Goal: Task Accomplishment & Management: Complete application form

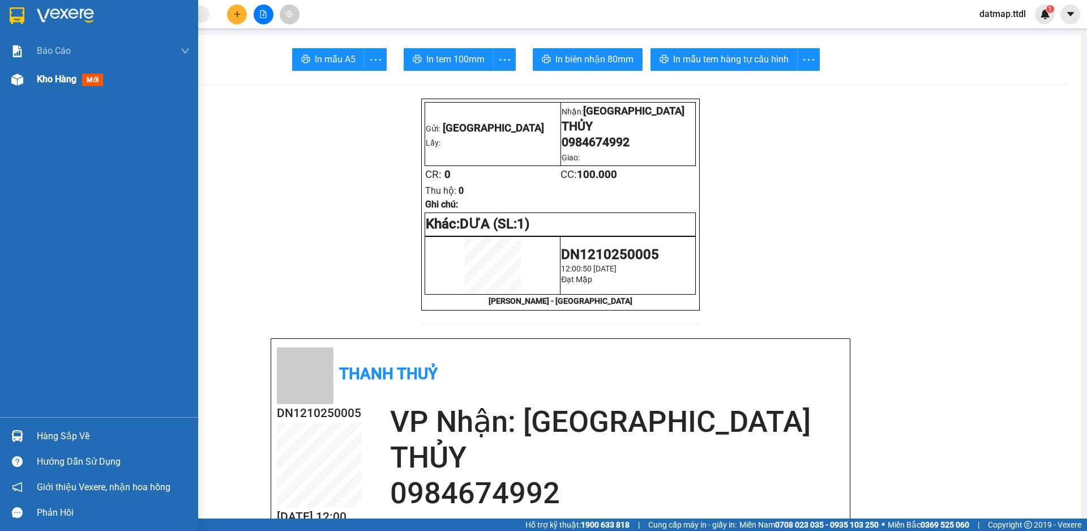
click at [61, 76] on span "Kho hàng" at bounding box center [57, 79] width 40 height 11
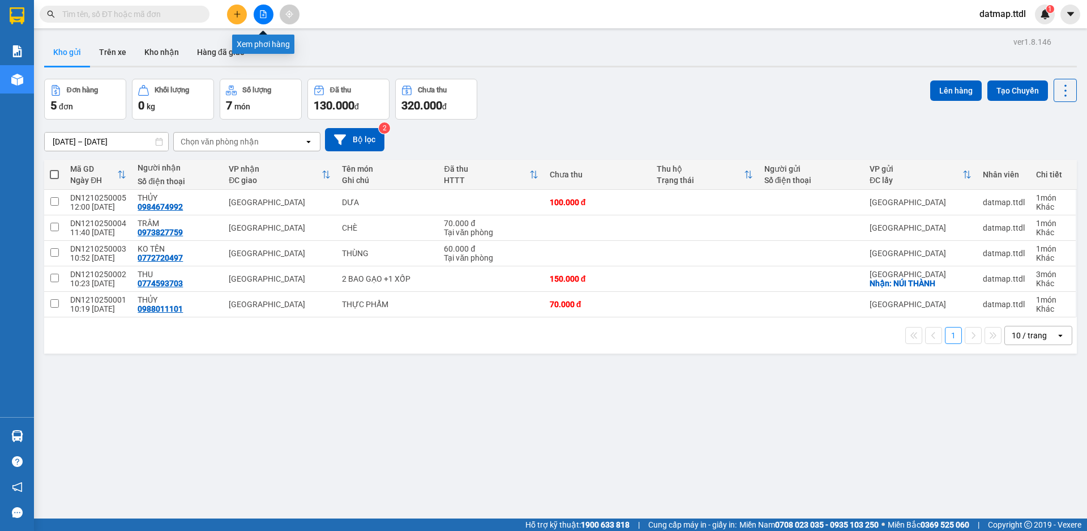
click at [259, 6] on button at bounding box center [264, 15] width 20 height 20
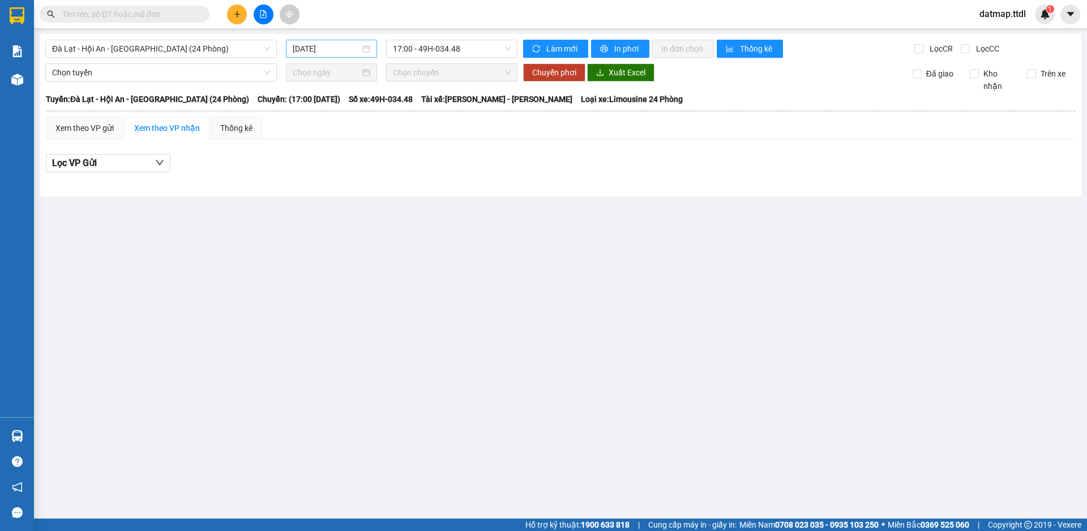
click at [302, 41] on div "[DATE]" at bounding box center [331, 49] width 91 height 18
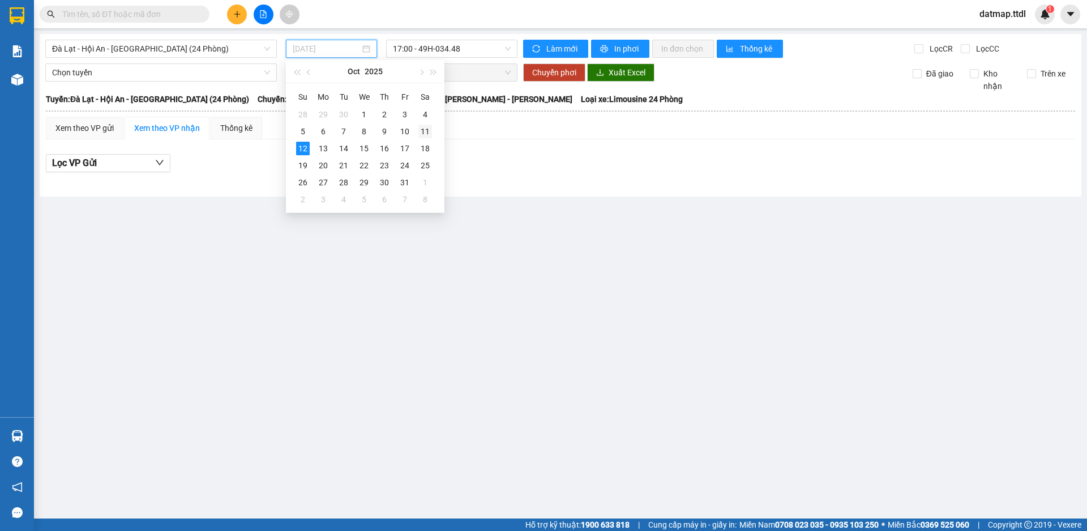
click at [424, 128] on div "11" at bounding box center [425, 132] width 14 height 14
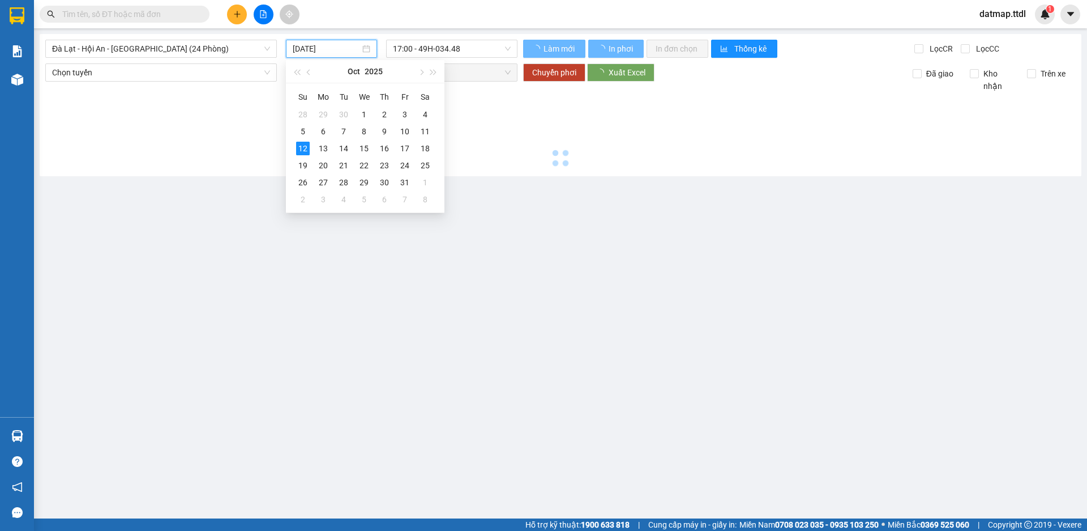
type input "[DATE]"
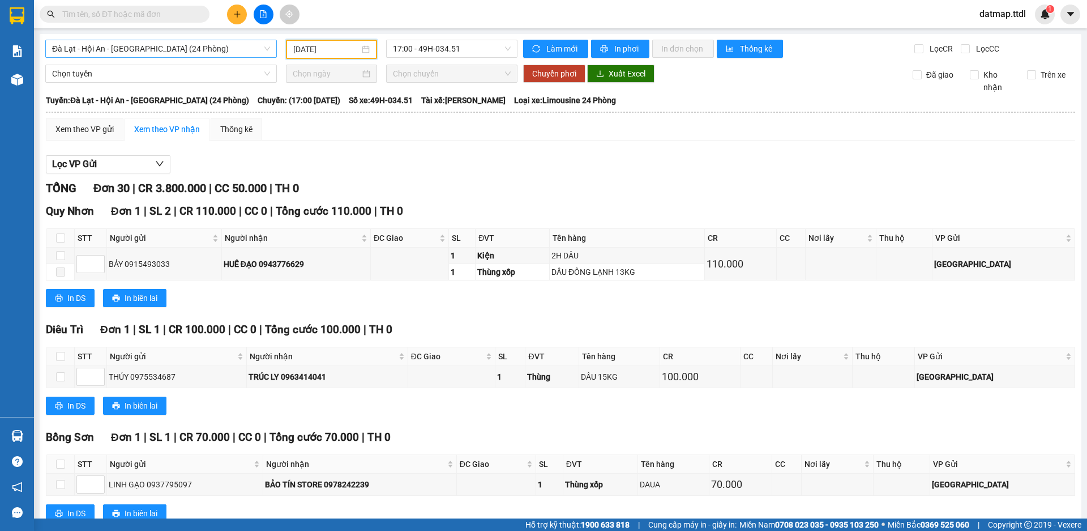
click at [59, 44] on span "Đà Lạt - Hội An - [GEOGRAPHIC_DATA] (24 Phòng)" at bounding box center [161, 48] width 218 height 17
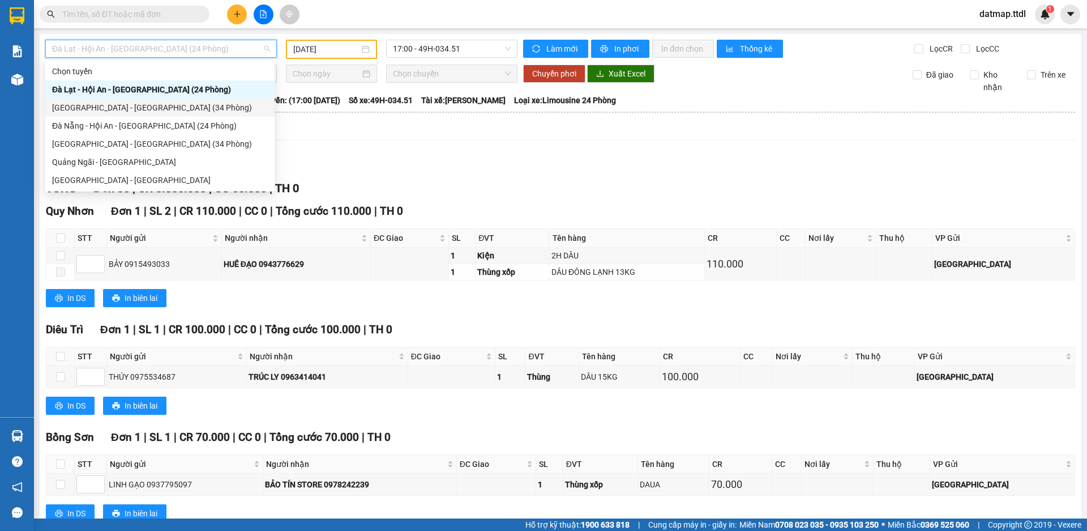
click at [66, 102] on div "[GEOGRAPHIC_DATA] - [GEOGRAPHIC_DATA] (34 Phòng)" at bounding box center [160, 107] width 216 height 12
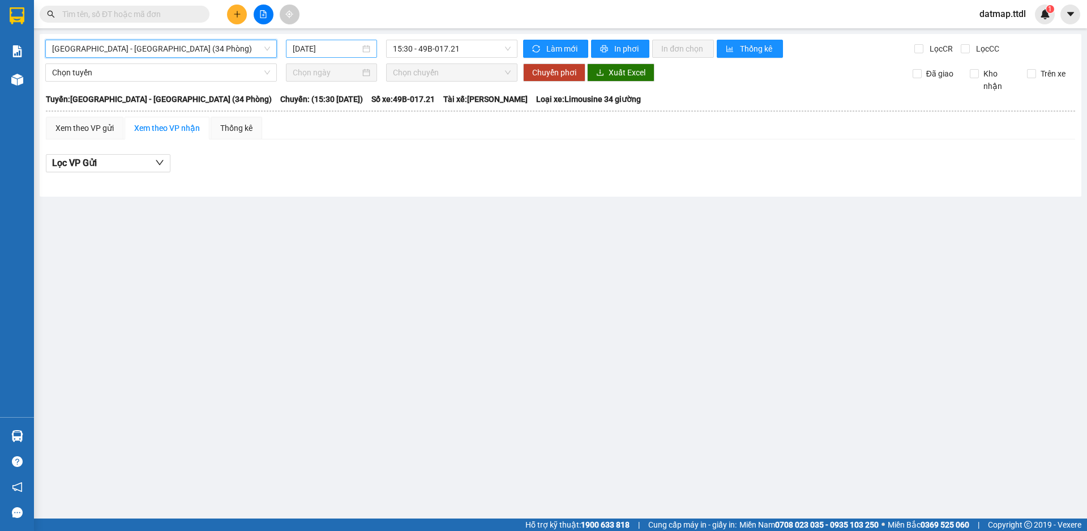
click at [309, 52] on input "[DATE]" at bounding box center [326, 48] width 67 height 12
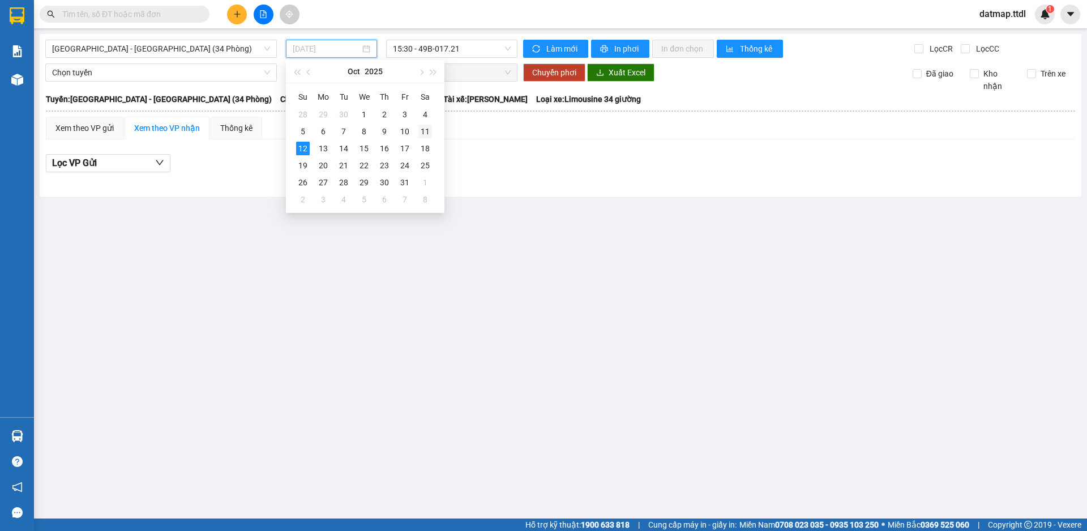
click at [423, 131] on div "11" at bounding box center [425, 132] width 14 height 14
type input "[DATE]"
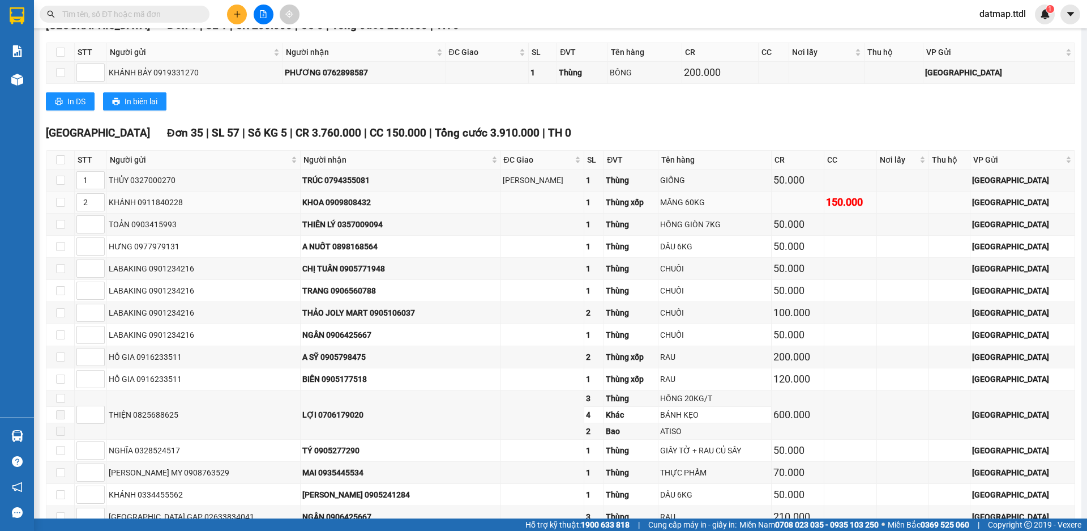
scroll to position [1783, 0]
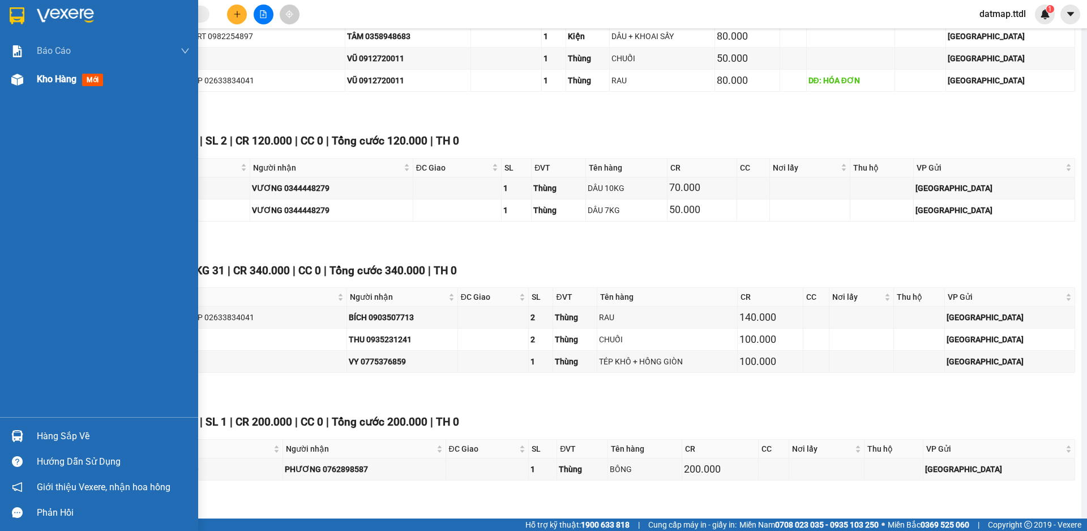
click at [68, 81] on span "Kho hàng" at bounding box center [57, 79] width 40 height 11
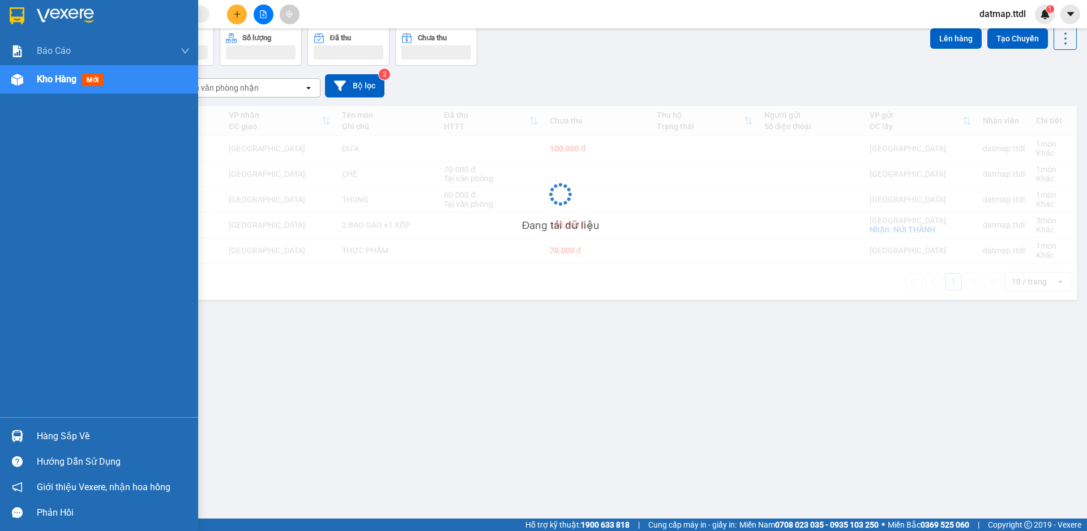
scroll to position [52, 0]
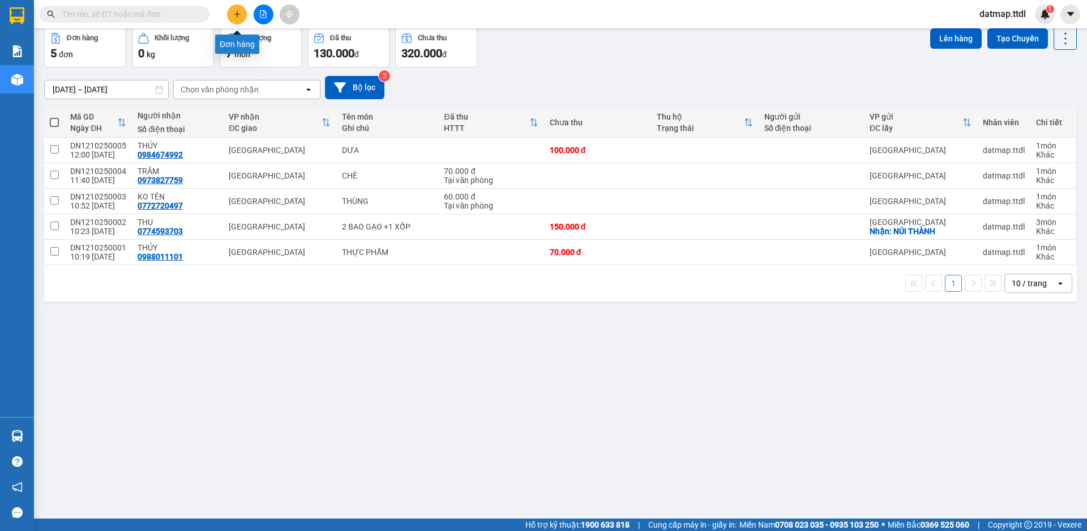
click at [239, 10] on button at bounding box center [237, 15] width 20 height 20
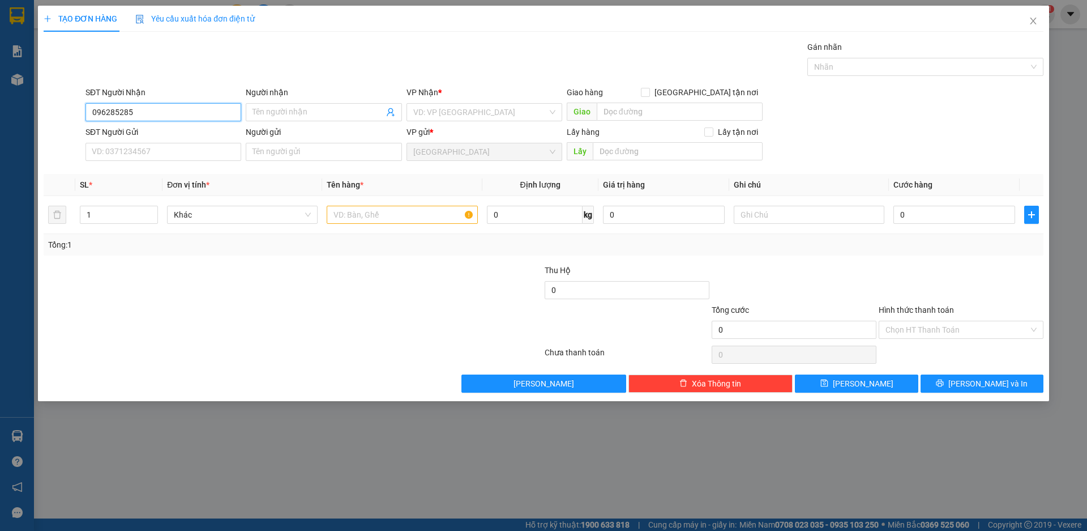
type input "0962852852"
click at [168, 133] on div "0962852852 - [PERSON_NAME]" at bounding box center [163, 135] width 142 height 12
type input "[PERSON_NAME]"
type input "100.000"
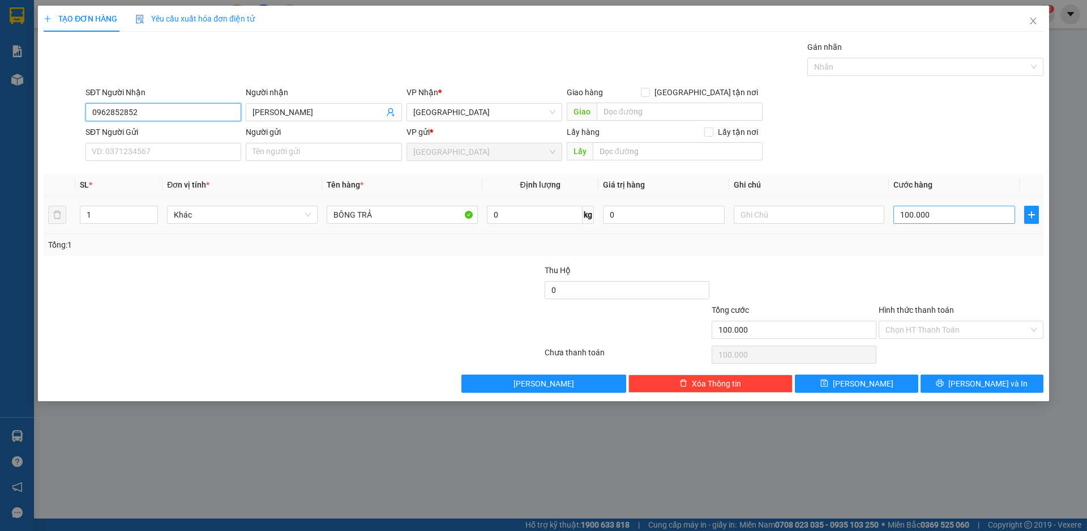
type input "0962852852"
click at [968, 216] on input "100.000" at bounding box center [954, 215] width 122 height 18
type input "5"
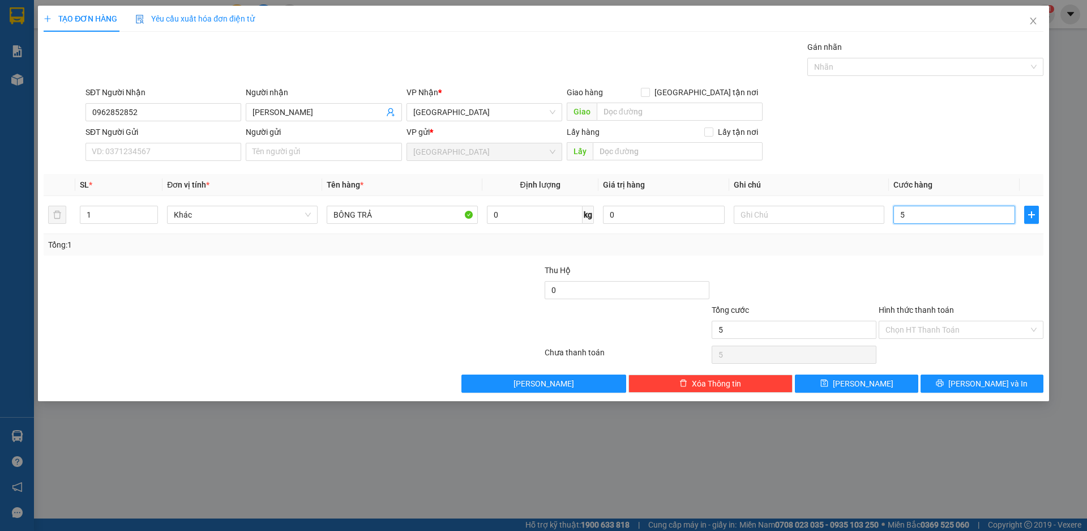
type input "50"
type input "500"
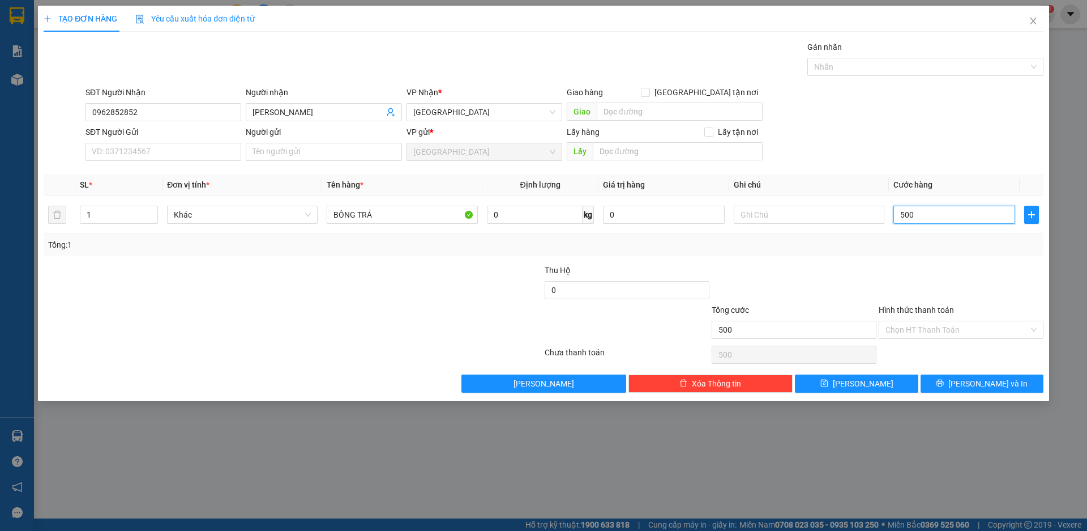
type input "5.000"
type input "50.000"
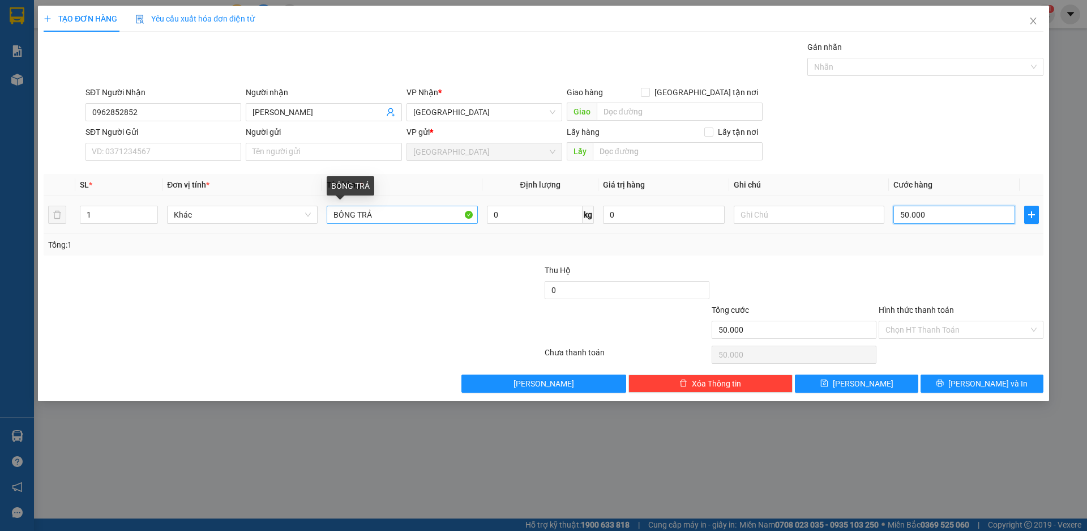
type input "50.000"
click at [332, 213] on input "BÔNG TRẢ" at bounding box center [402, 215] width 151 height 18
type input "BÓ BÔNG TRẢ"
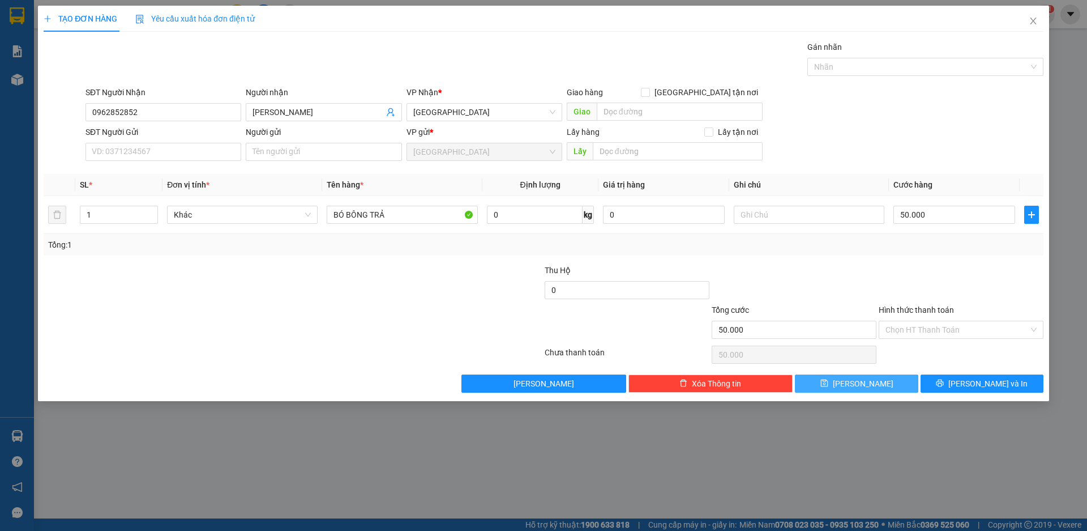
click at [859, 387] on span "[PERSON_NAME]" at bounding box center [863, 383] width 61 height 12
type input "0"
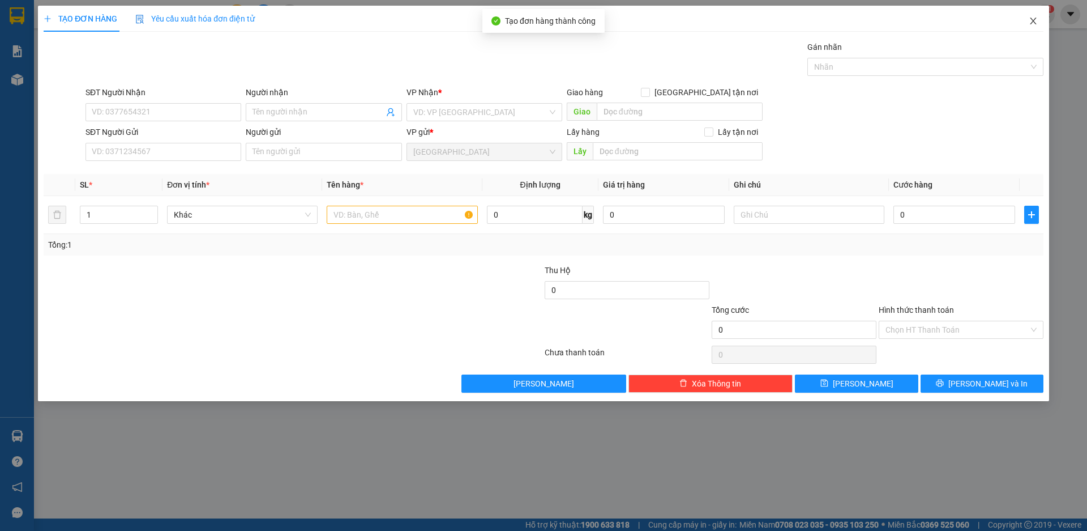
click at [1032, 20] on icon "close" at bounding box center [1033, 21] width 6 height 7
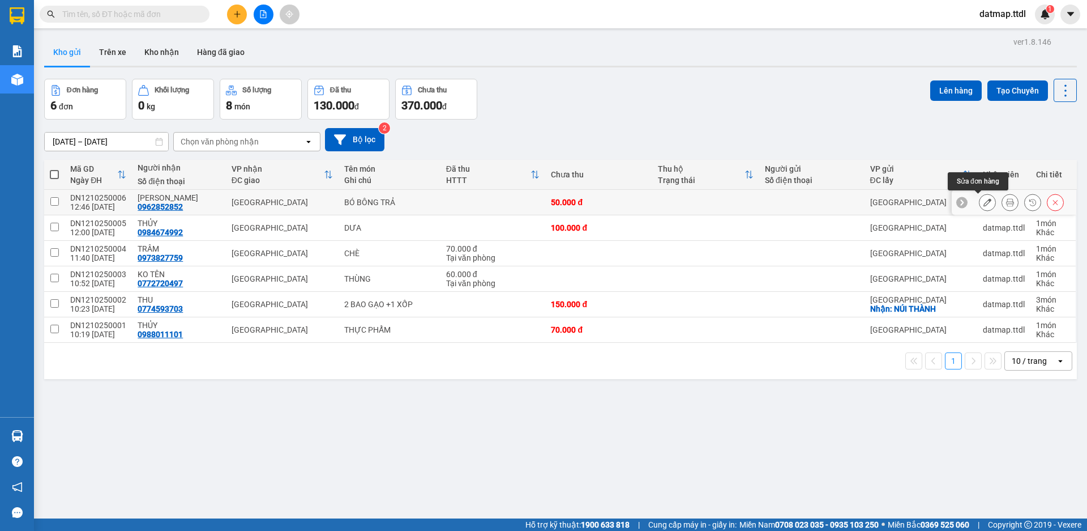
click at [983, 203] on icon at bounding box center [987, 202] width 8 height 8
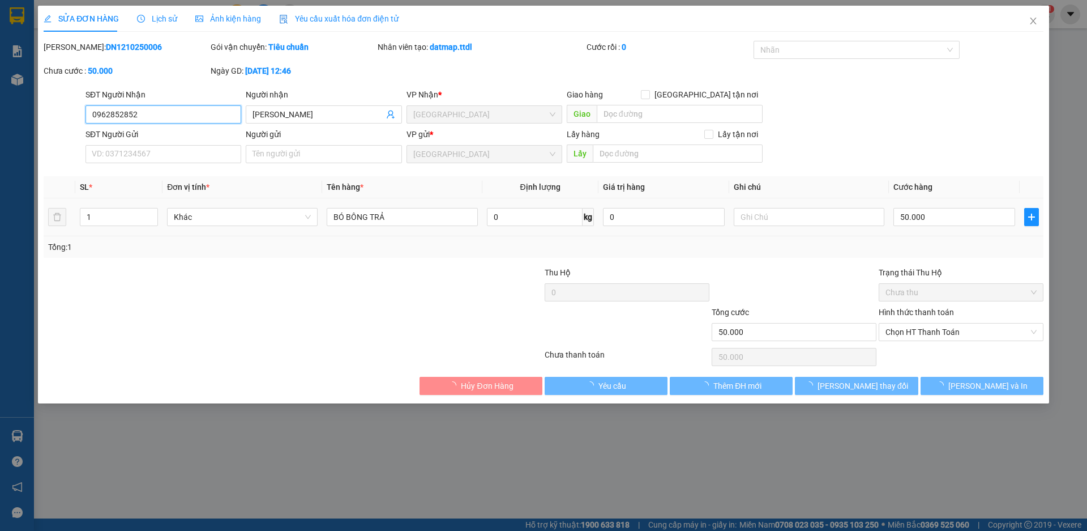
type input "0962852852"
type input "[PERSON_NAME]"
type input "50.000"
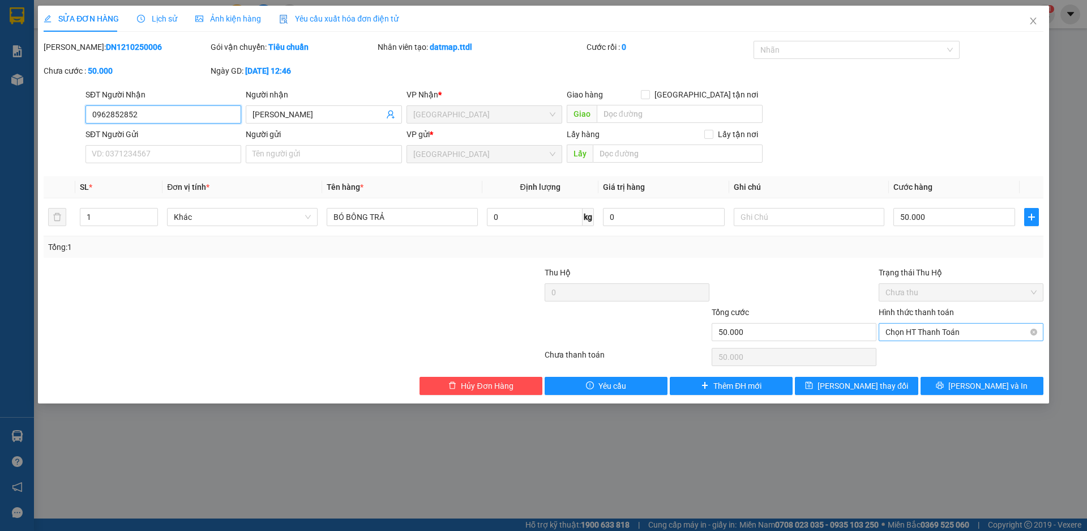
click at [940, 329] on span "Chọn HT Thanh Toán" at bounding box center [961, 331] width 151 height 17
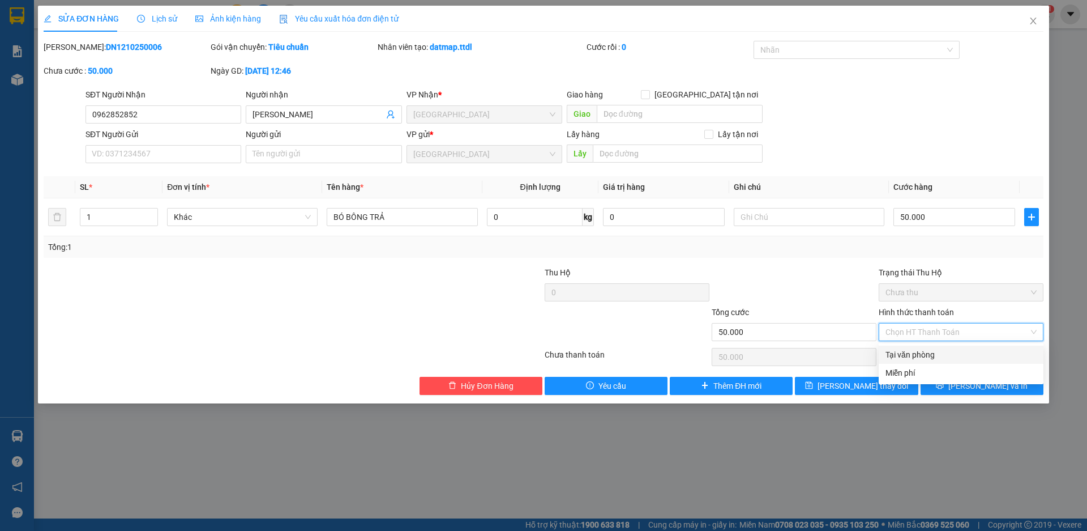
click at [926, 352] on div "Tại văn phòng" at bounding box center [961, 354] width 151 height 12
type input "0"
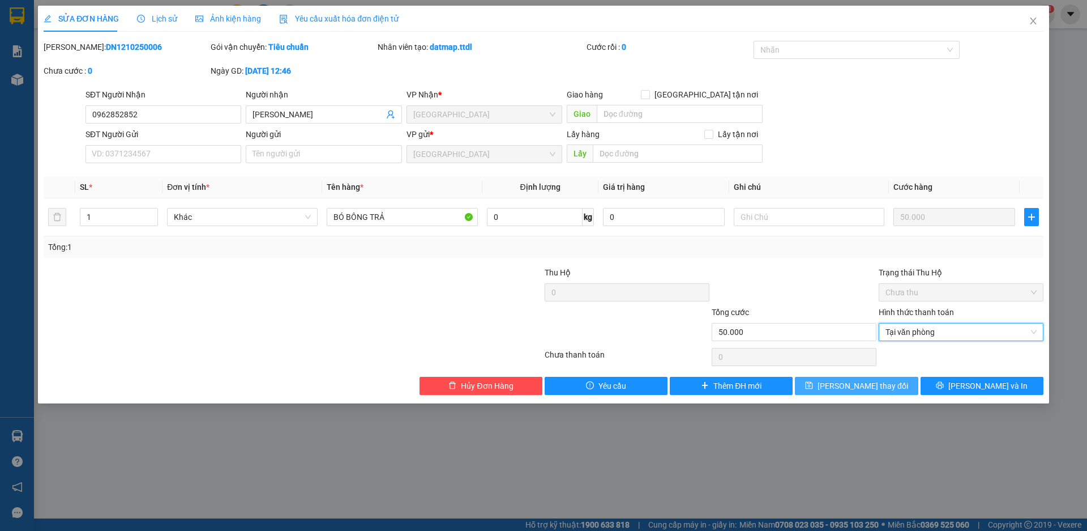
click at [872, 386] on span "[PERSON_NAME] thay đổi" at bounding box center [863, 385] width 91 height 12
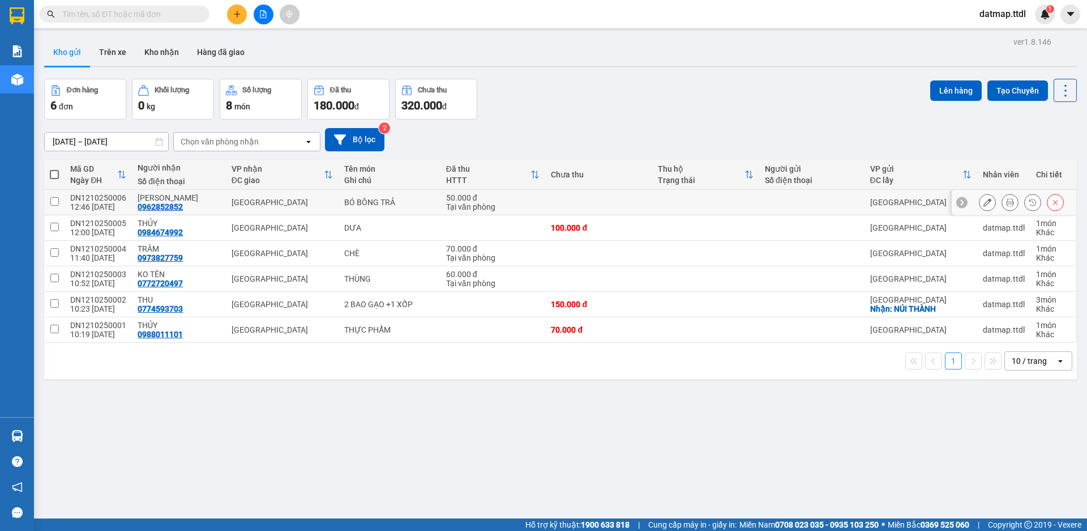
click at [1006, 202] on icon at bounding box center [1010, 202] width 8 height 8
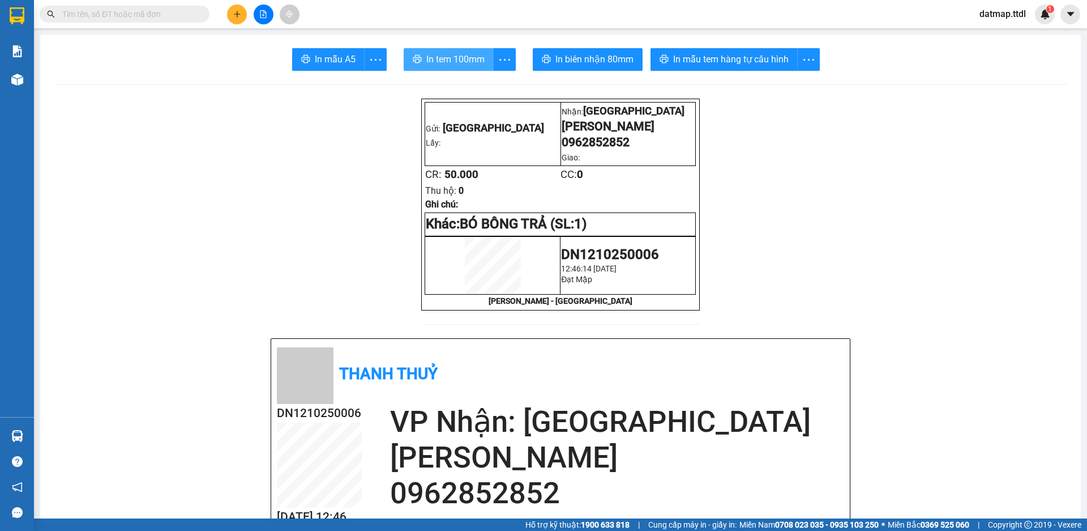
click at [457, 58] on span "In tem 100mm" at bounding box center [455, 59] width 58 height 14
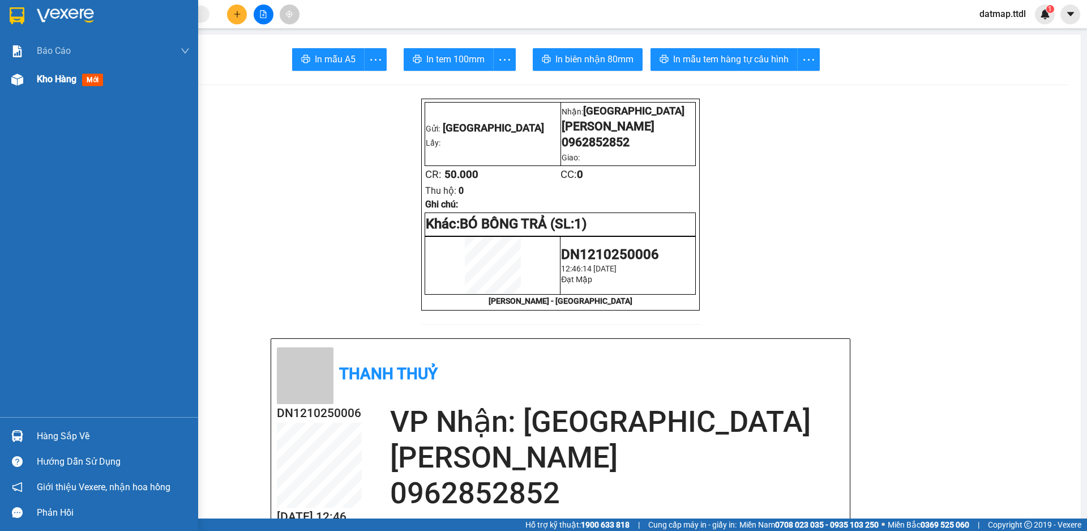
click at [69, 78] on span "Kho hàng" at bounding box center [57, 79] width 40 height 11
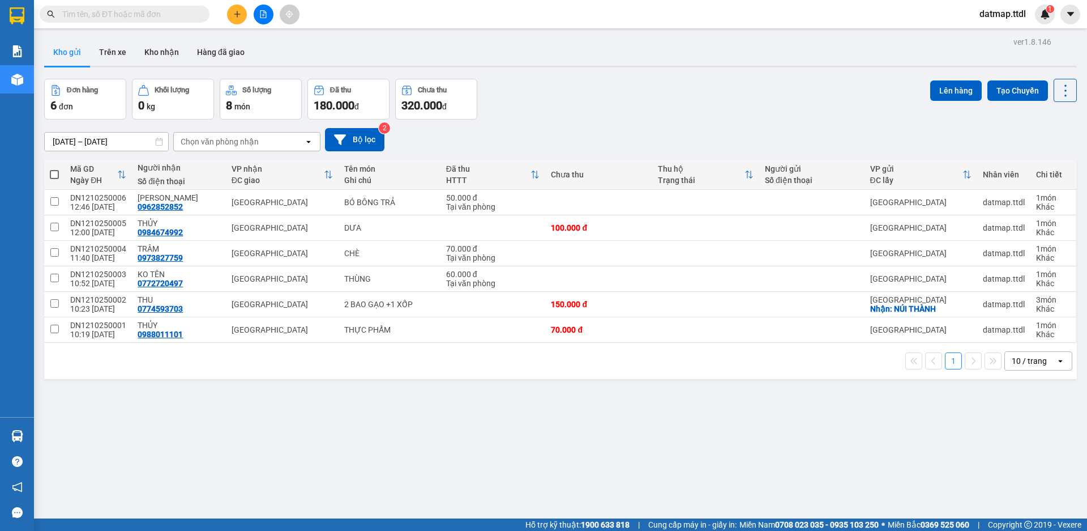
click at [267, 15] on icon "file-add" at bounding box center [263, 14] width 8 height 8
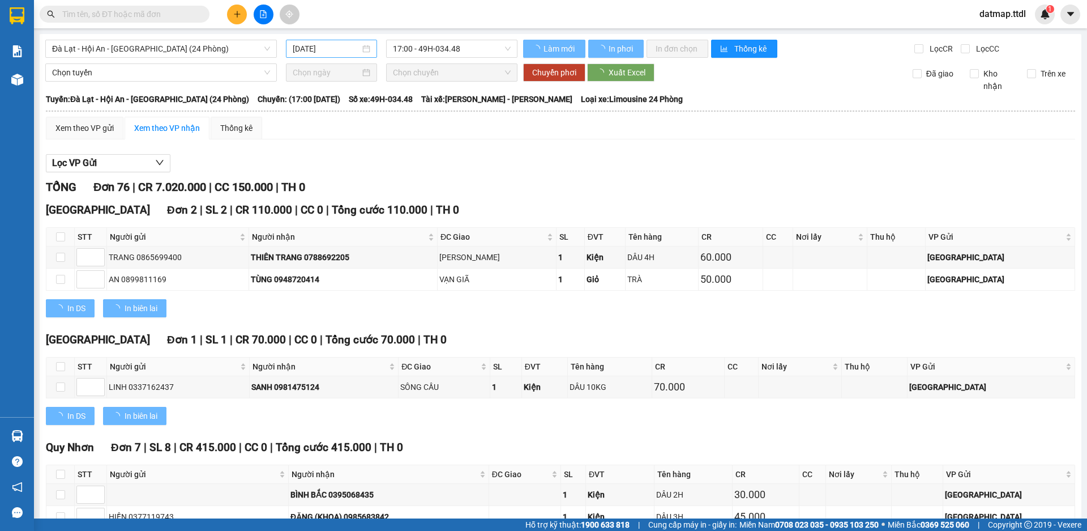
click at [344, 52] on input "[DATE]" at bounding box center [326, 48] width 67 height 12
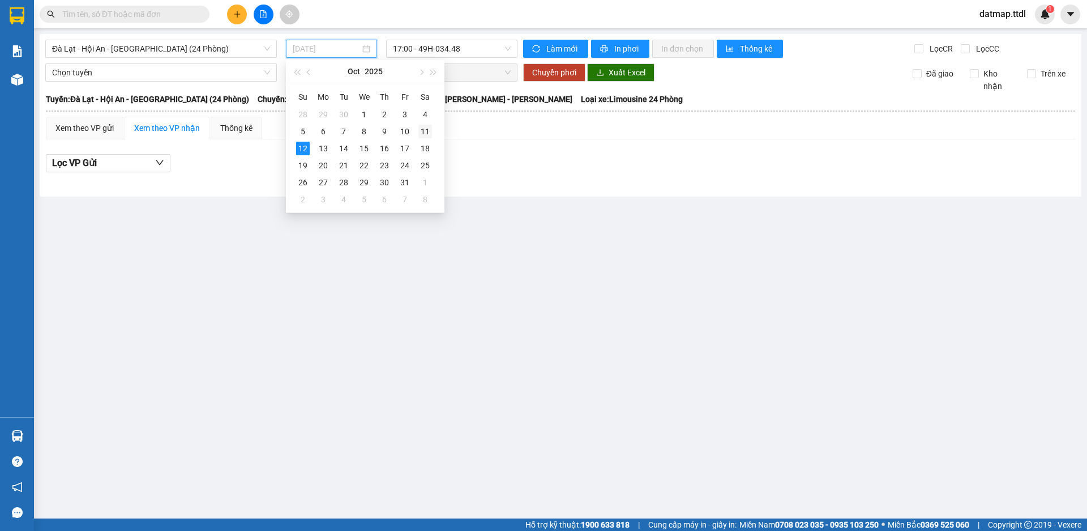
click at [431, 133] on div "11" at bounding box center [425, 132] width 14 height 14
type input "[DATE]"
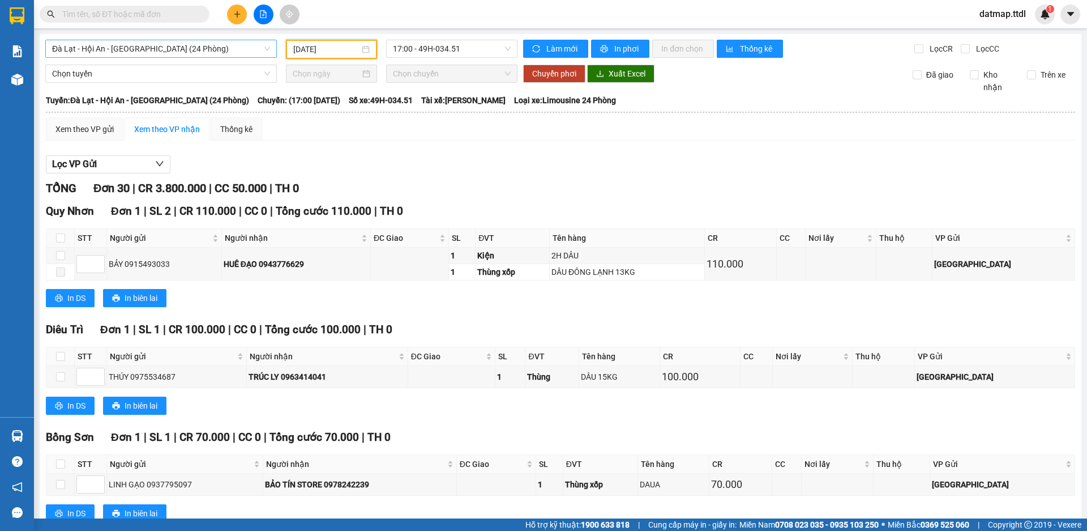
click at [211, 46] on span "Đà Lạt - Hội An - [GEOGRAPHIC_DATA] (24 Phòng)" at bounding box center [161, 48] width 218 height 17
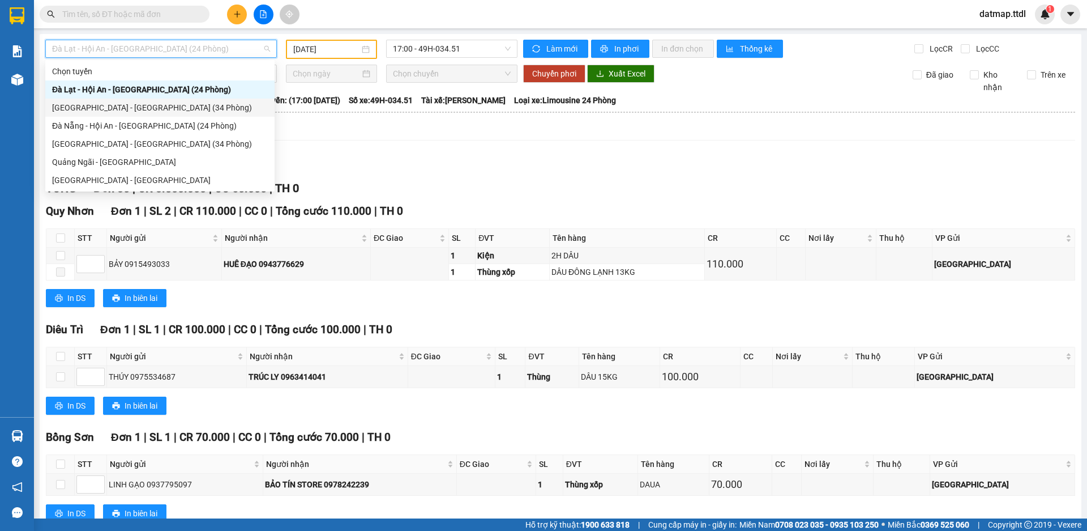
click at [100, 106] on div "[GEOGRAPHIC_DATA] - [GEOGRAPHIC_DATA] (34 Phòng)" at bounding box center [160, 107] width 216 height 12
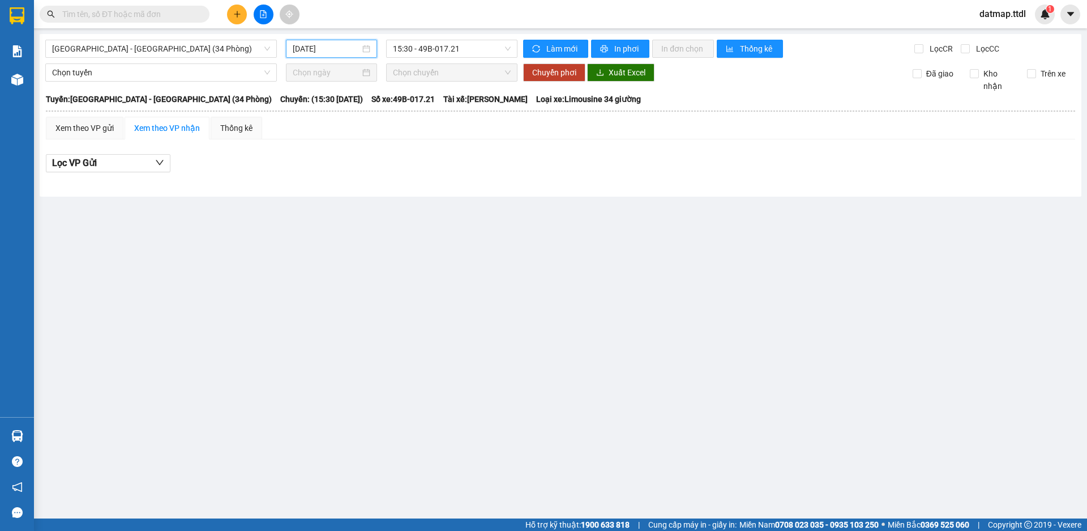
click at [340, 45] on input "[DATE]" at bounding box center [326, 48] width 67 height 12
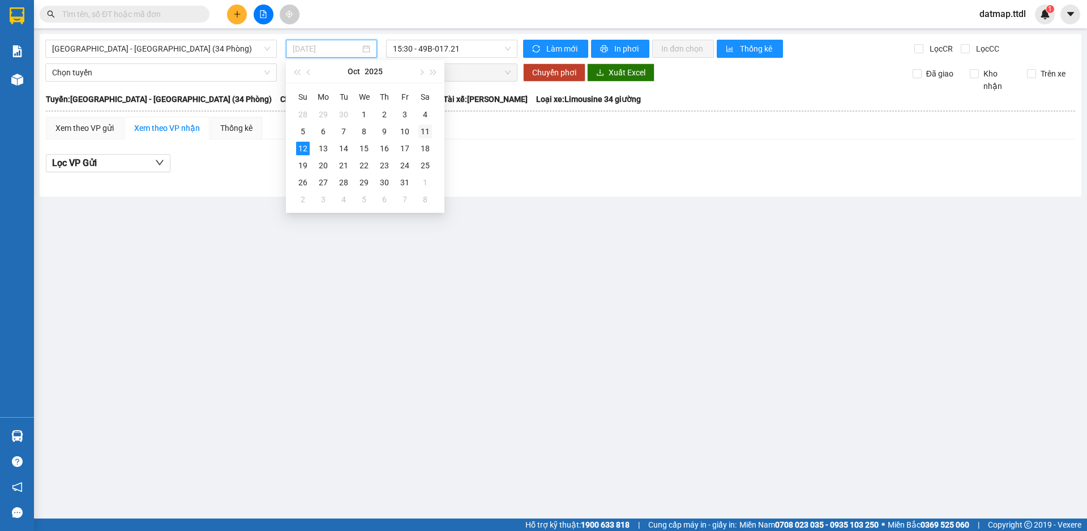
click at [426, 132] on div "11" at bounding box center [425, 132] width 14 height 14
type input "[DATE]"
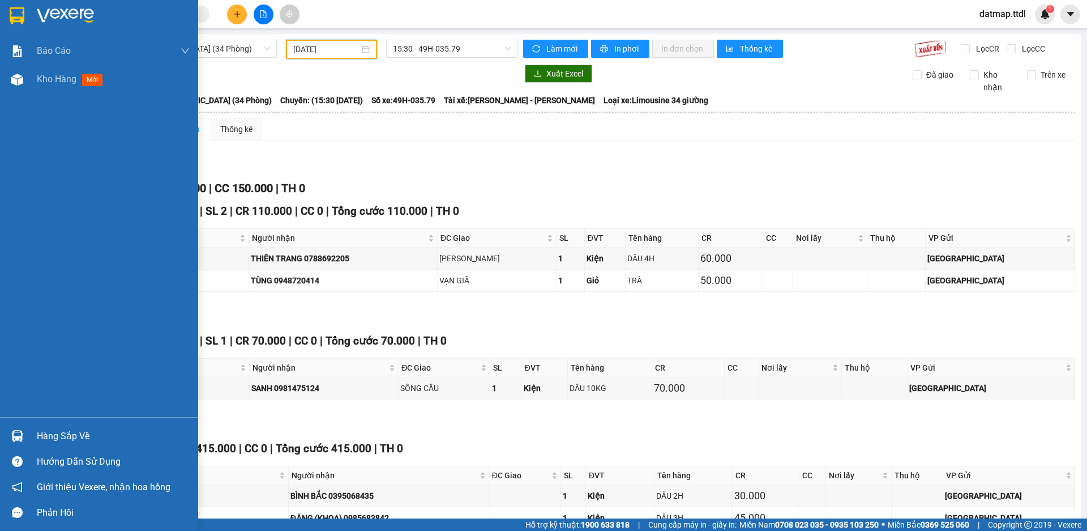
click at [54, 83] on span "Kho hàng" at bounding box center [57, 79] width 40 height 11
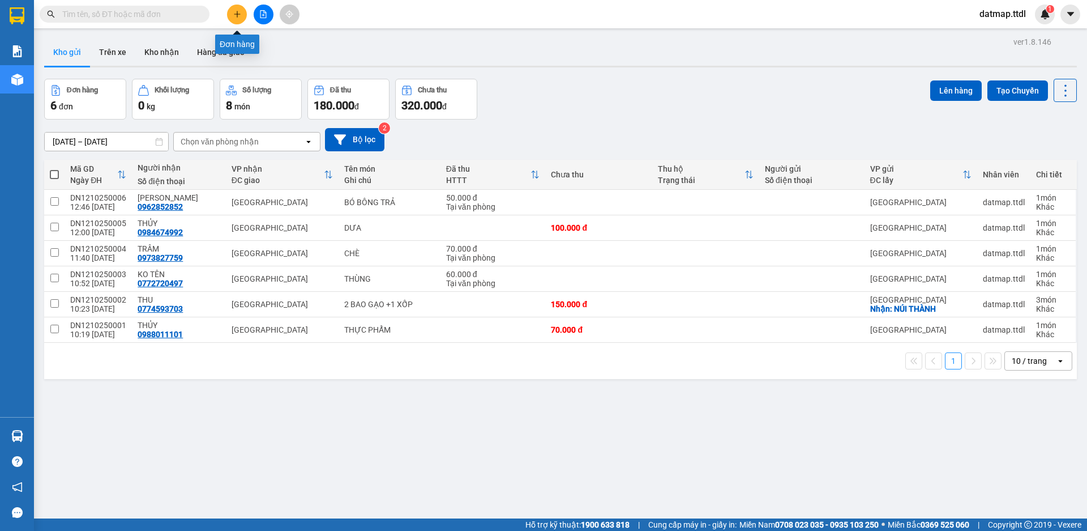
click at [232, 12] on button at bounding box center [237, 15] width 20 height 20
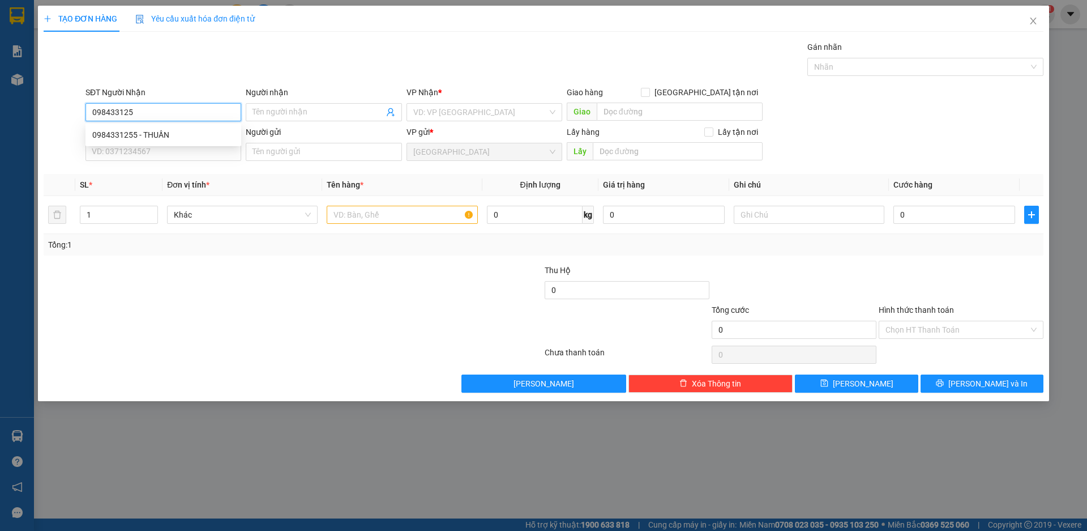
type input "0984331255"
click at [124, 135] on div "0984331255 - THUẦN" at bounding box center [163, 135] width 142 height 12
type input "THUẦN"
type input "100.000"
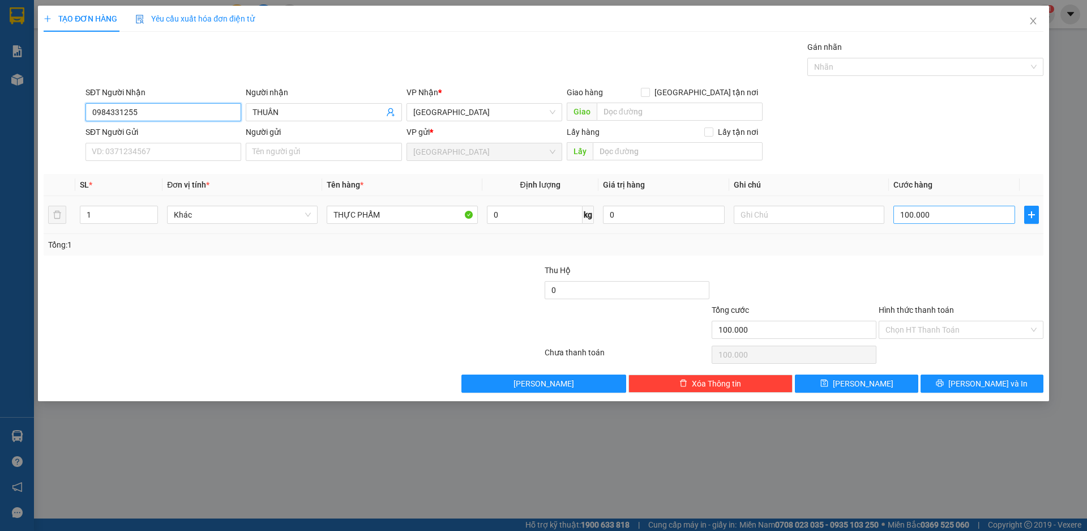
type input "0984331255"
click at [921, 220] on input "100.000" at bounding box center [954, 215] width 122 height 18
type input "8"
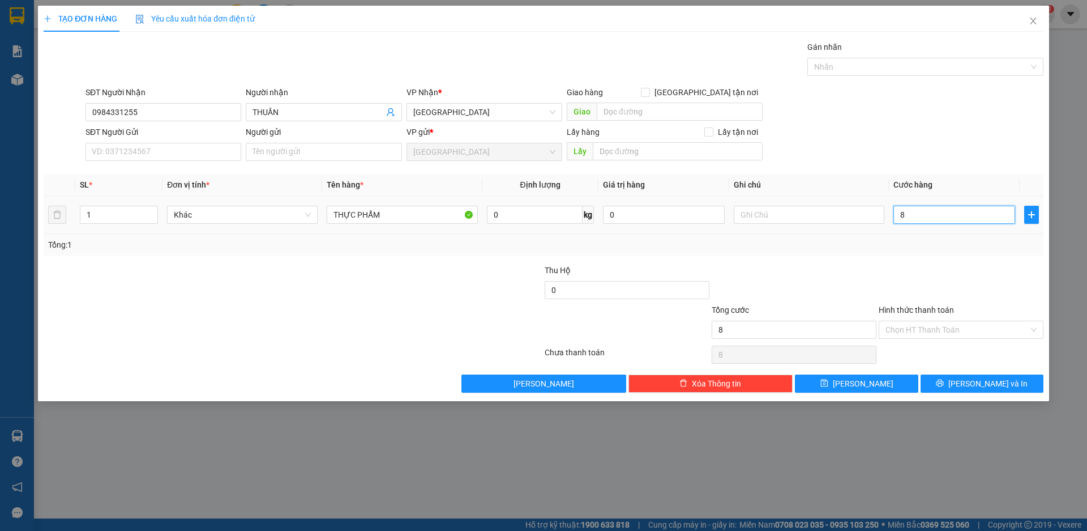
type input "80"
type input "800"
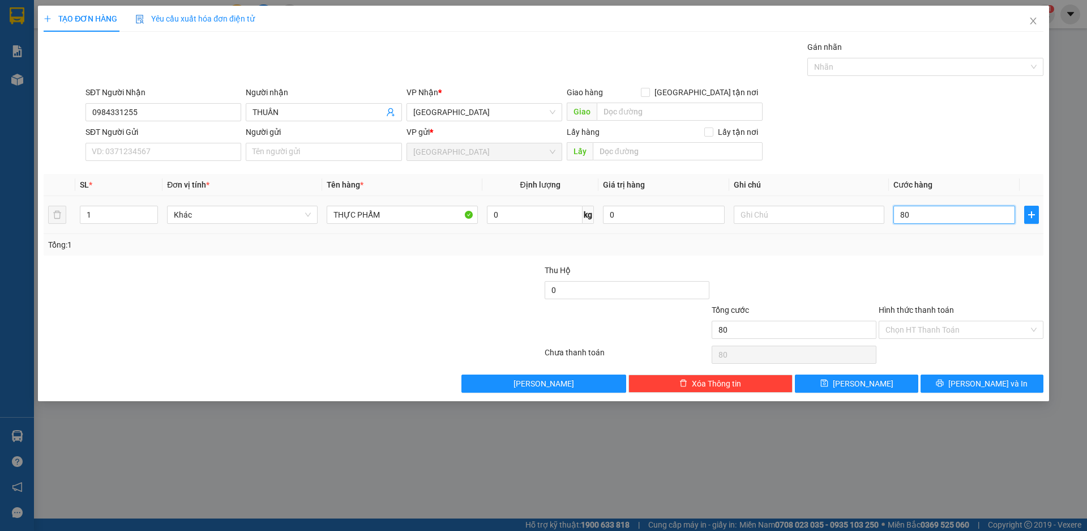
type input "800"
click at [1015, 379] on button "[PERSON_NAME] và In" at bounding box center [982, 383] width 123 height 18
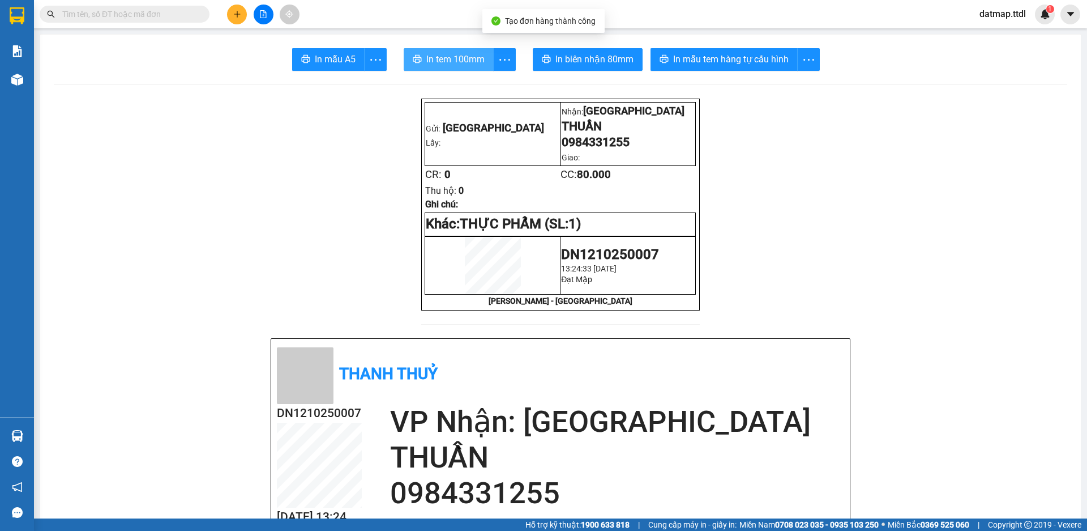
click at [464, 58] on span "In tem 100mm" at bounding box center [455, 59] width 58 height 14
